Goal: Transaction & Acquisition: Purchase product/service

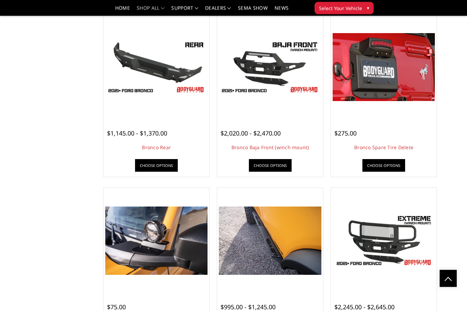
scroll to position [687, 0]
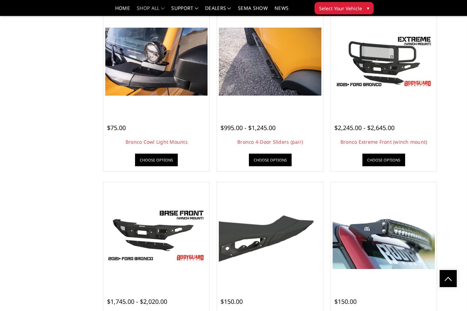
click at [306, 88] on img at bounding box center [270, 61] width 102 height 57
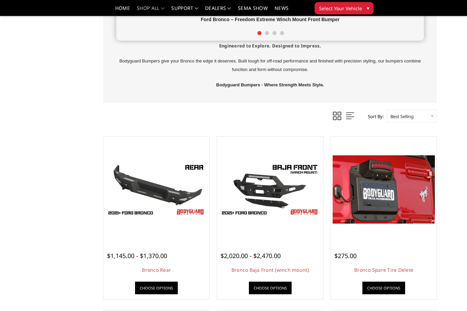
scroll to position [397, 0]
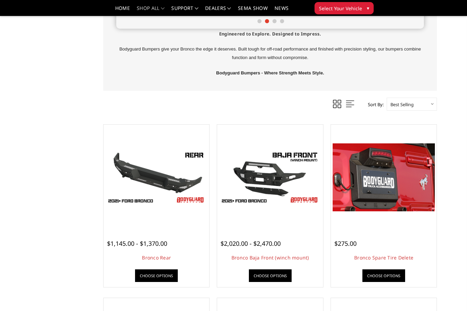
click at [261, 279] on link "Choose Options" at bounding box center [270, 276] width 43 height 13
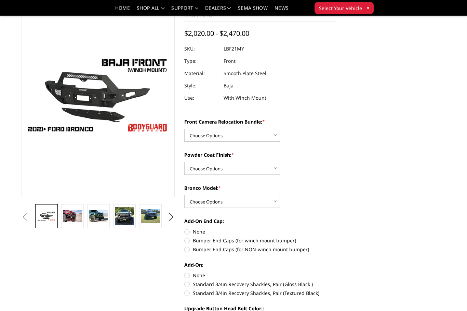
scroll to position [42, 0]
click at [69, 220] on img at bounding box center [72, 216] width 18 height 12
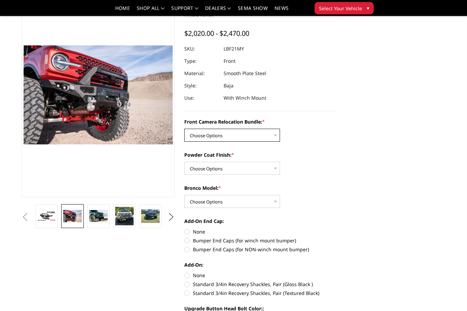
click at [188, 138] on select "Choose Options Without Front Camera Relocation With Front Camera Relocation (Ha…" at bounding box center [232, 135] width 96 height 13
select select "4016"
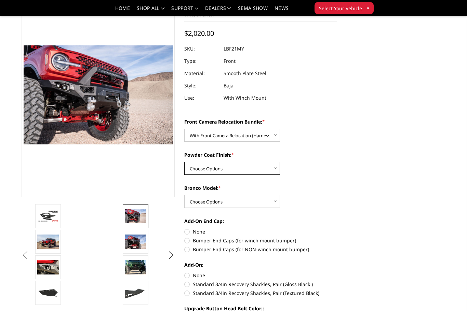
click at [190, 168] on select "Choose Options Textured Black Powder Coat Bare Metal" at bounding box center [232, 168] width 96 height 13
select select "4015"
click at [194, 203] on select "Choose Options Raptor Base/Badlands/Wildtrak/etc." at bounding box center [232, 201] width 96 height 13
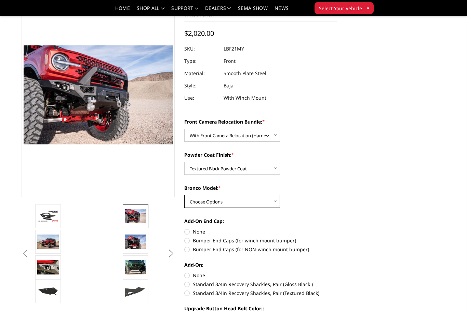
select select "4013"
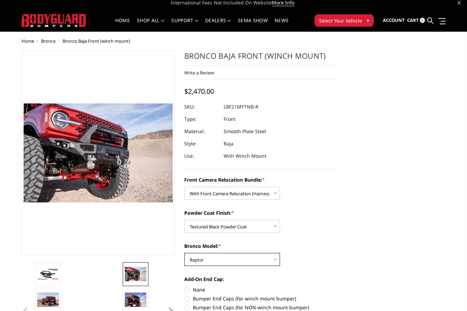
scroll to position [0, 0]
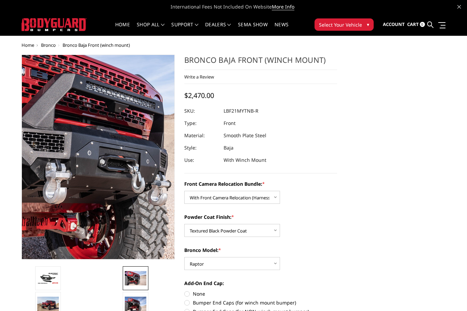
click at [110, 158] on img at bounding box center [76, 156] width 437 height 291
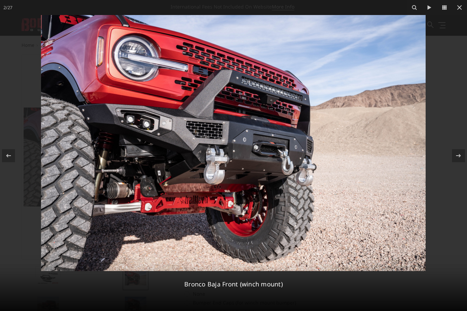
click at [464, 9] on button at bounding box center [459, 7] width 15 height 15
